Goal: Navigation & Orientation: Find specific page/section

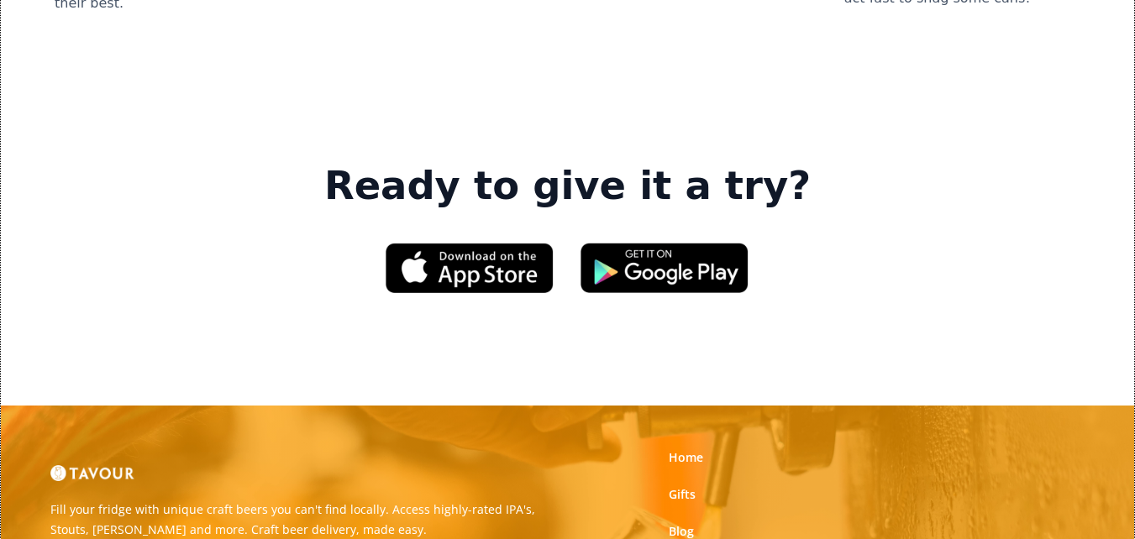
scroll to position [2641, 0]
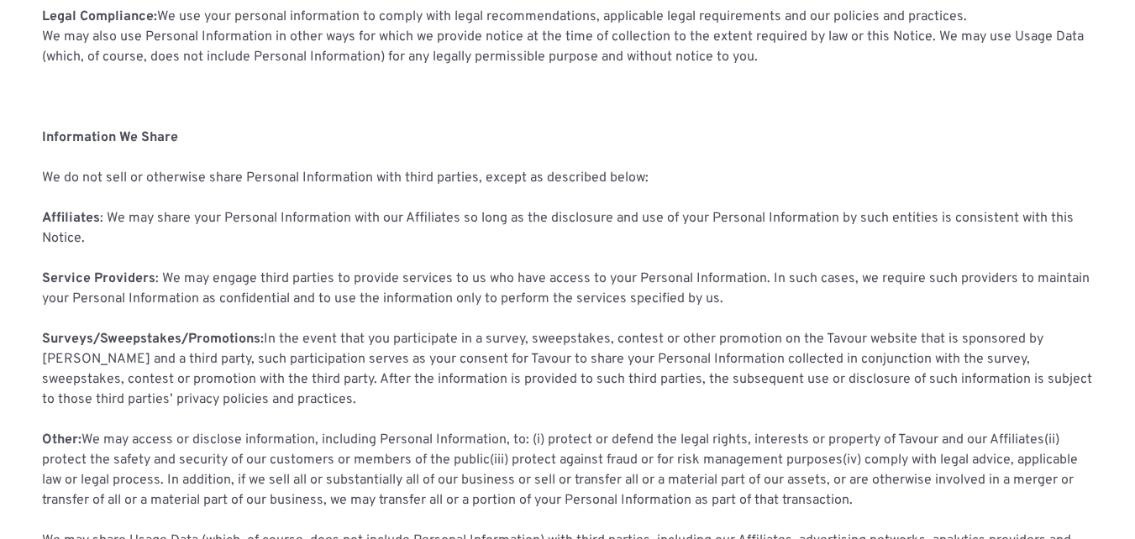
scroll to position [1512, 0]
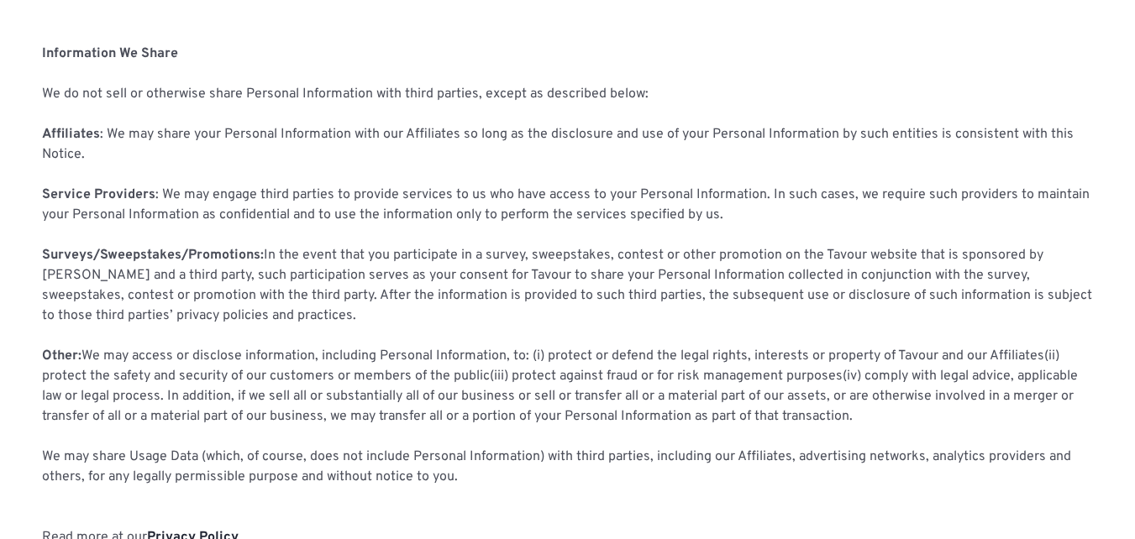
click at [171, 529] on strong "Privacy Policy" at bounding box center [193, 537] width 92 height 17
